Goal: Task Accomplishment & Management: Understand process/instructions

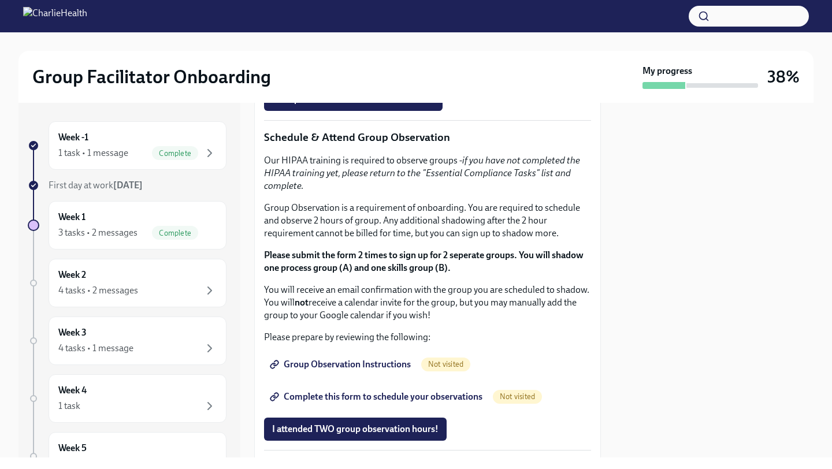
scroll to position [607, 0]
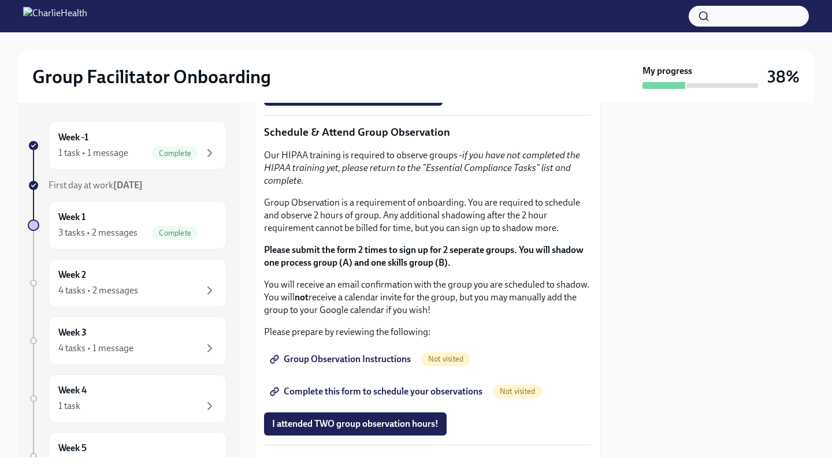
click at [363, 100] on span "I completed these three Docebo courses!" at bounding box center [353, 94] width 162 height 12
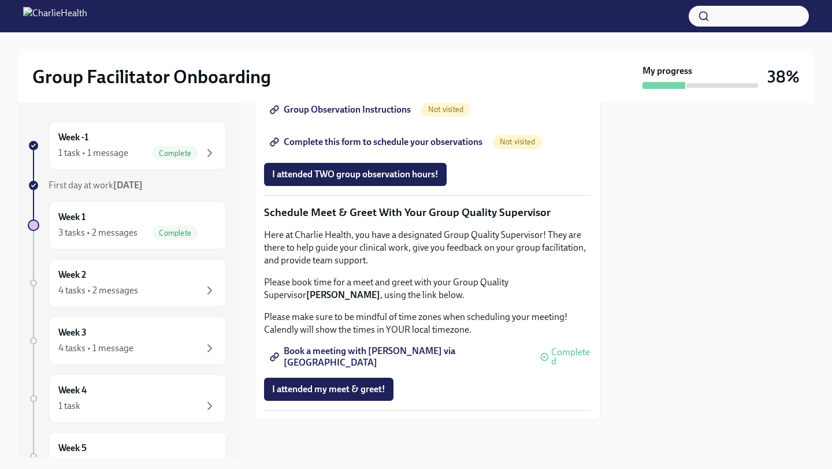
scroll to position [857, 0]
click at [365, 116] on span "Group Observation Instructions" at bounding box center [341, 110] width 139 height 12
click at [419, 148] on span "Complete this form to schedule your observations" at bounding box center [377, 142] width 210 height 12
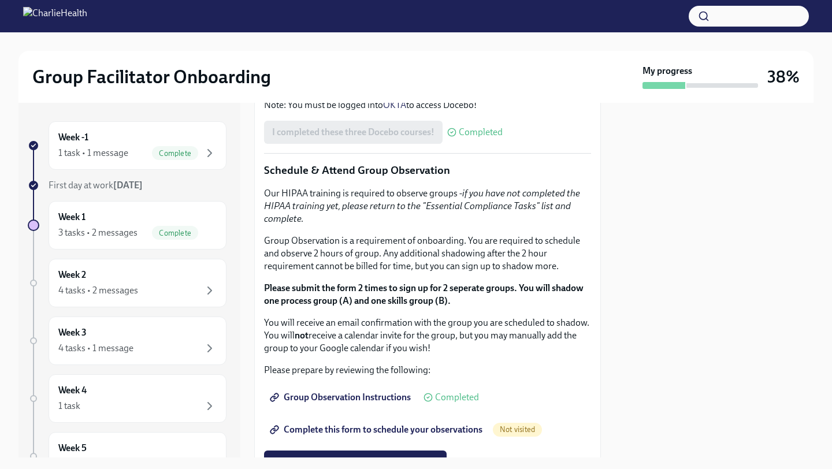
scroll to position [632, 0]
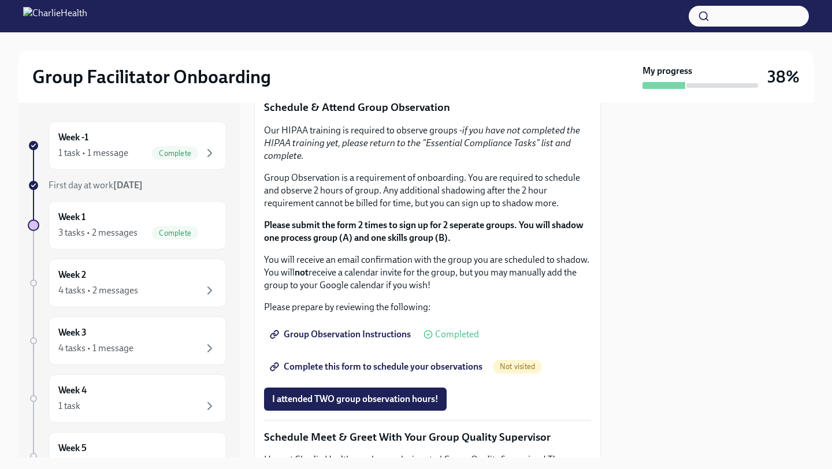
click at [347, 25] on strong "Click here to access your Docebo!" at bounding box center [342, 19] width 132 height 11
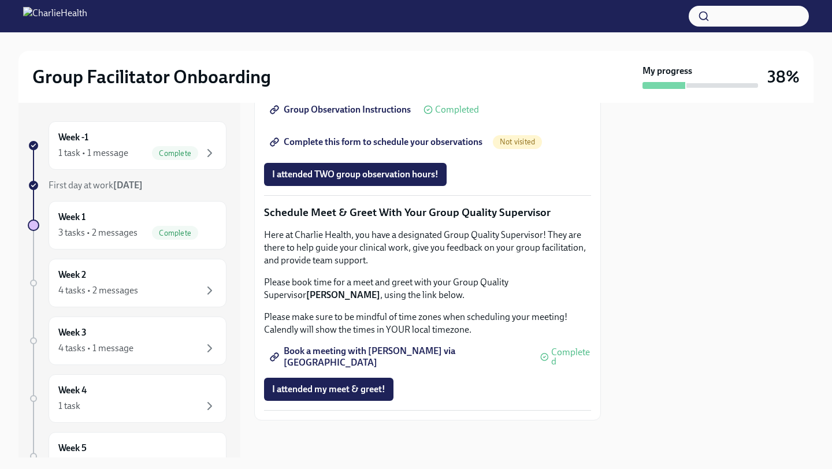
scroll to position [916, 0]
click at [503, 67] on p "You will receive an email confirmation with the group you are scheduled to shad…" at bounding box center [427, 48] width 327 height 38
click at [425, 148] on span "Complete this form to schedule your observations" at bounding box center [377, 142] width 210 height 12
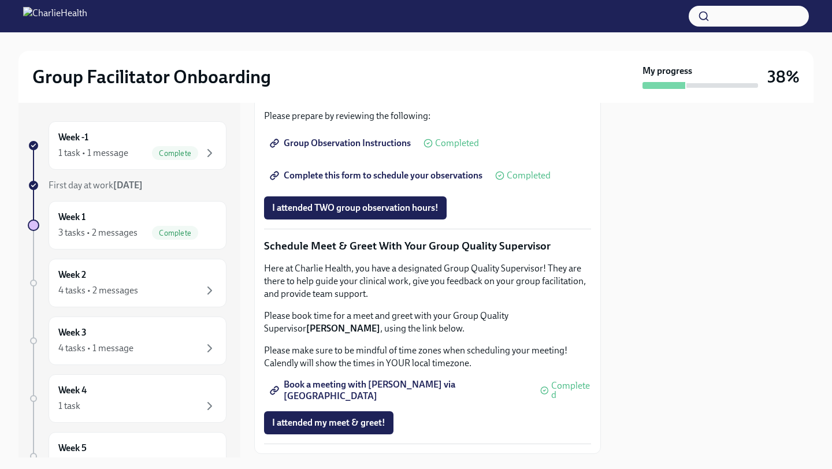
scroll to position [797, 0]
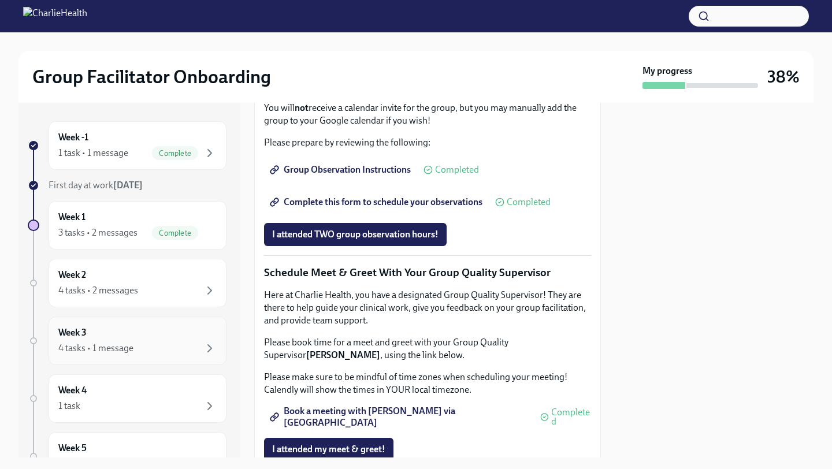
click at [163, 348] on div "4 tasks • 1 message" at bounding box center [137, 348] width 158 height 14
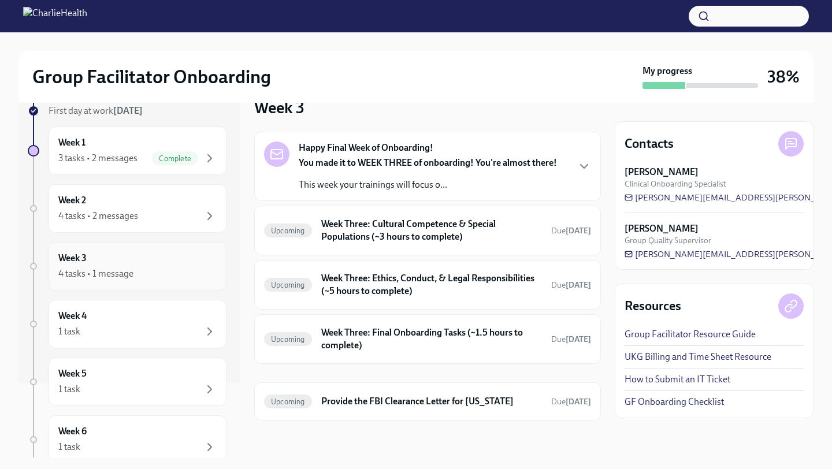
scroll to position [79, 0]
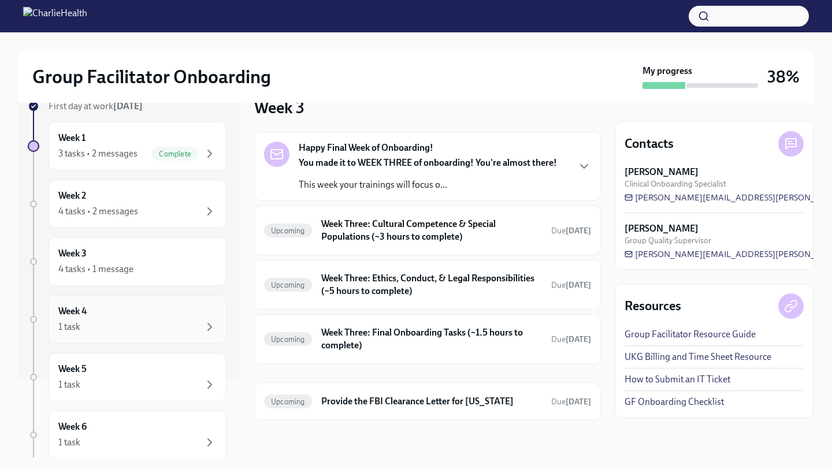
click at [165, 321] on div "1 task" at bounding box center [137, 327] width 158 height 14
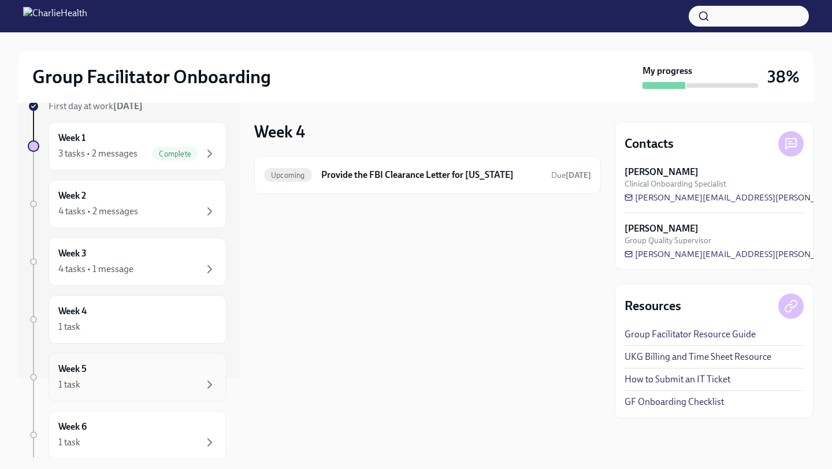
click at [152, 376] on div "Week 5 1 task" at bounding box center [137, 377] width 158 height 29
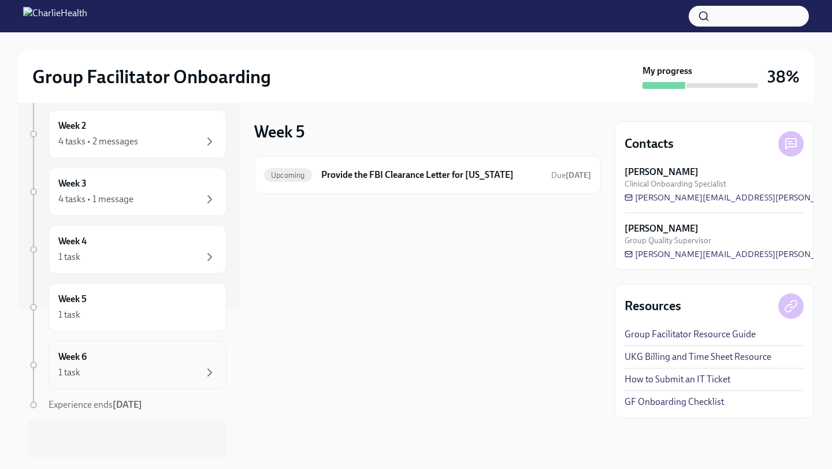
click at [147, 370] on div "1 task" at bounding box center [137, 373] width 158 height 14
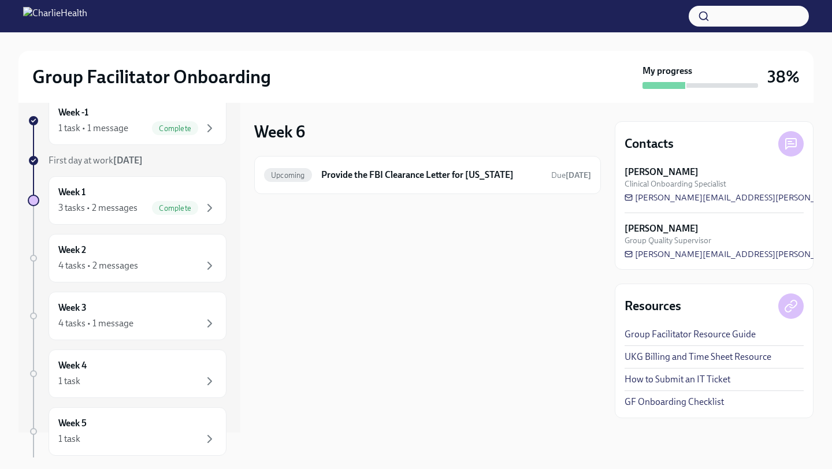
scroll to position [16, 0]
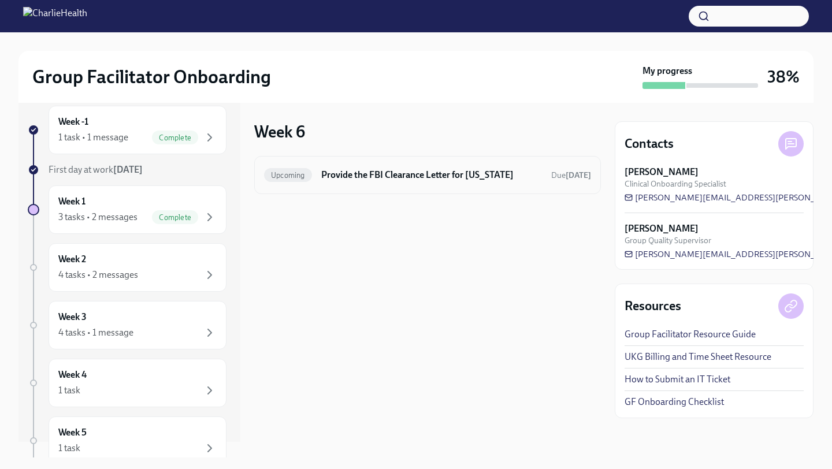
click at [370, 175] on h6 "Provide the FBI Clearance Letter for [US_STATE]" at bounding box center [431, 175] width 221 height 13
